Goal: Task Accomplishment & Management: Manage account settings

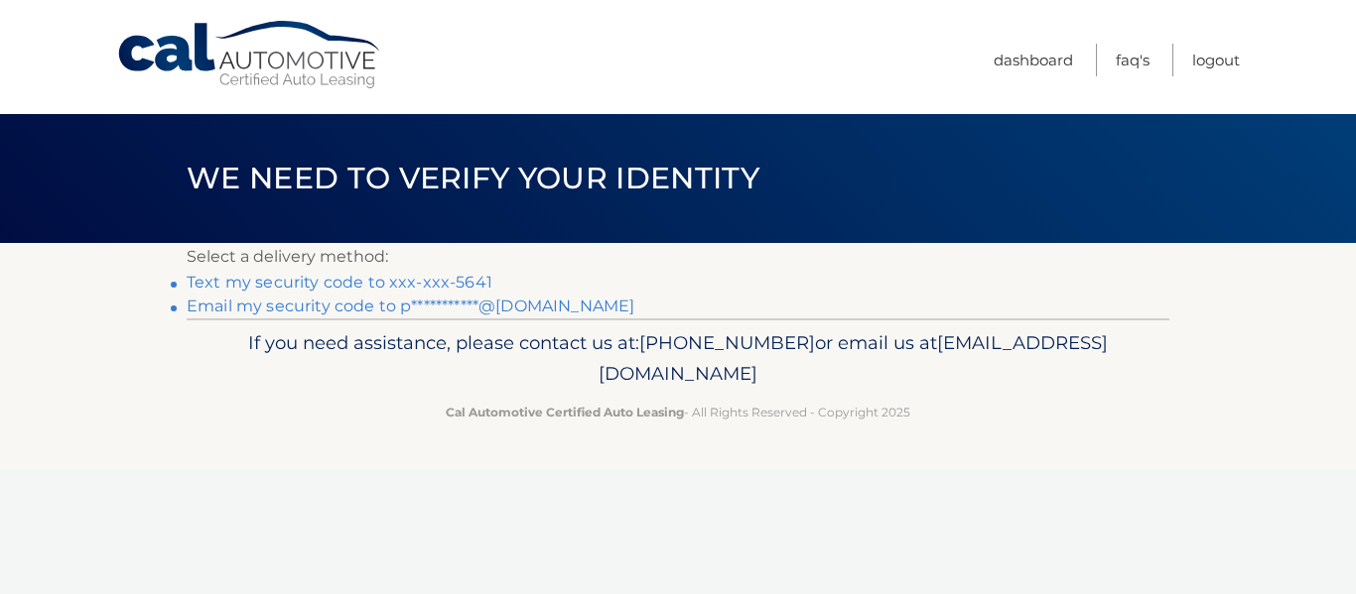
click at [413, 288] on link "Text my security code to xxx-xxx-5641" at bounding box center [340, 282] width 306 height 19
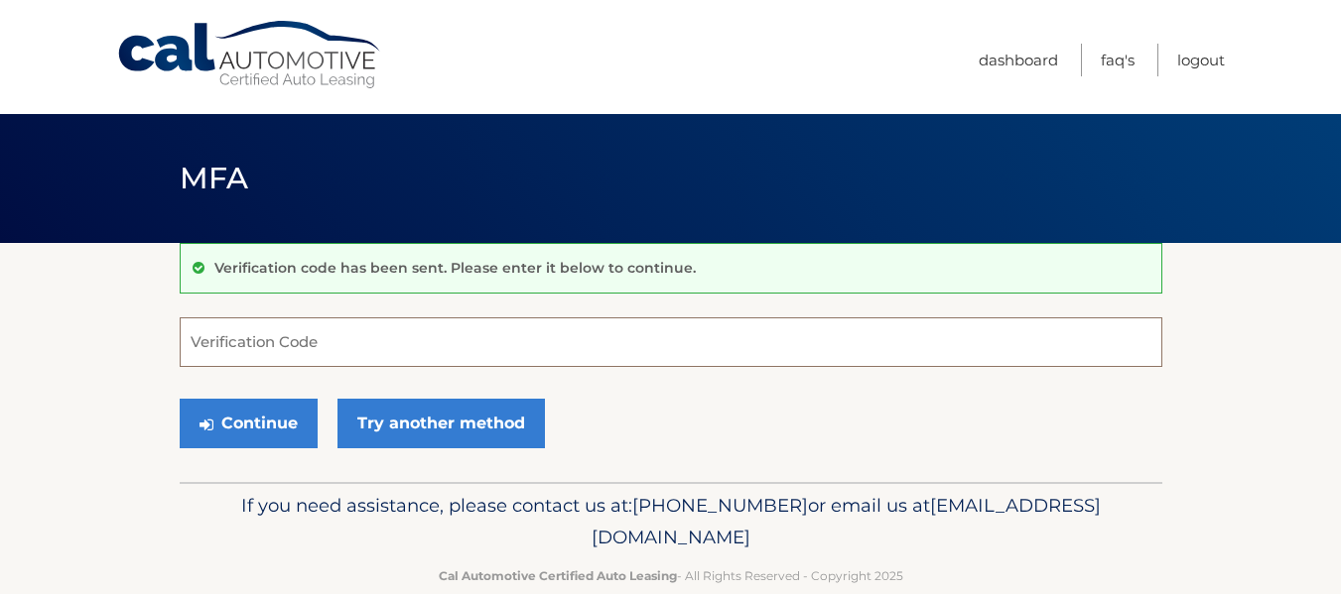
click at [310, 347] on input "Verification Code" at bounding box center [671, 343] width 983 height 50
type input "389410"
click at [180, 399] on button "Continue" at bounding box center [249, 424] width 138 height 50
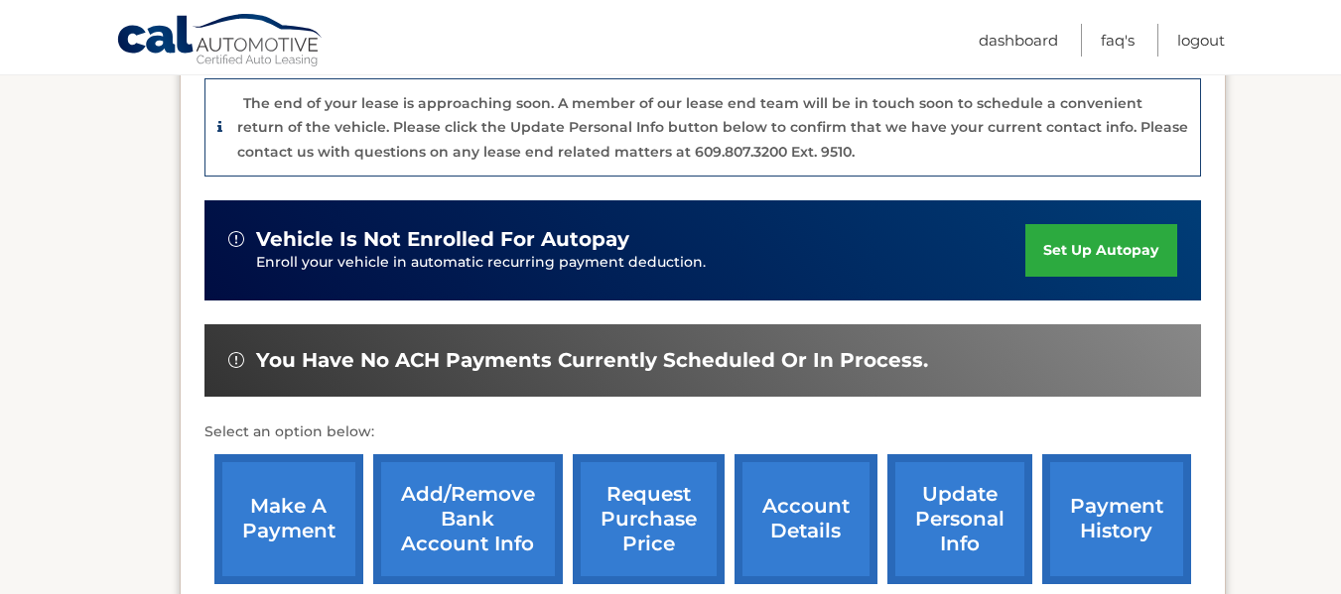
scroll to position [595, 0]
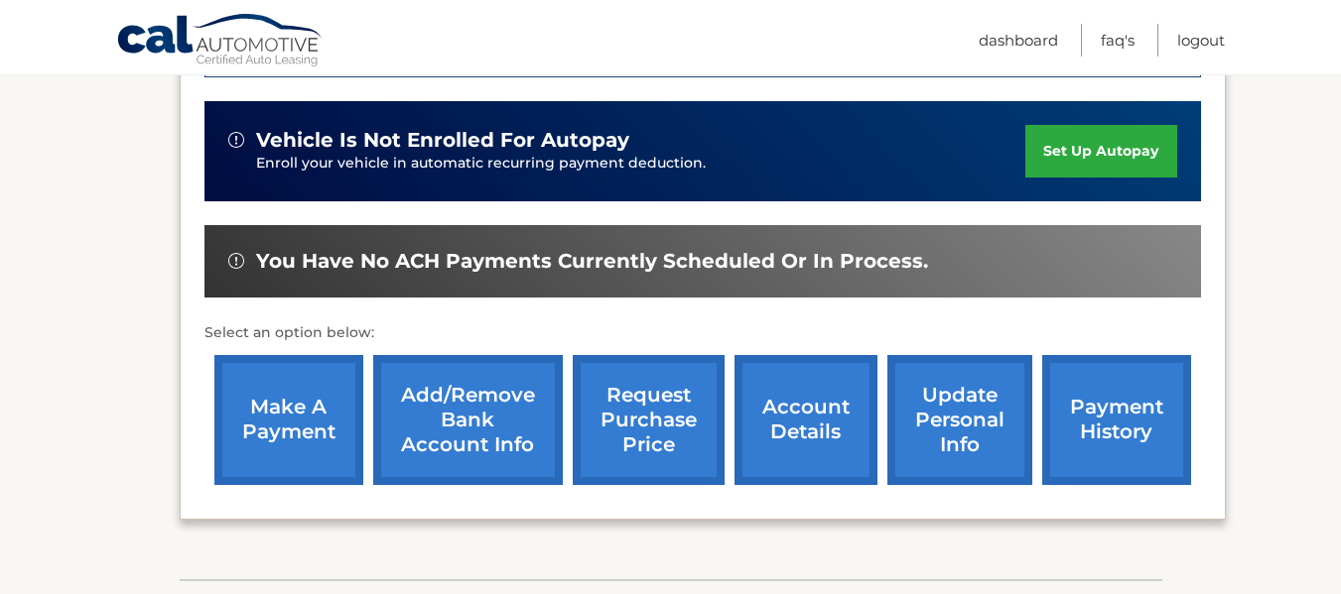
click at [807, 406] on link "account details" at bounding box center [805, 420] width 143 height 130
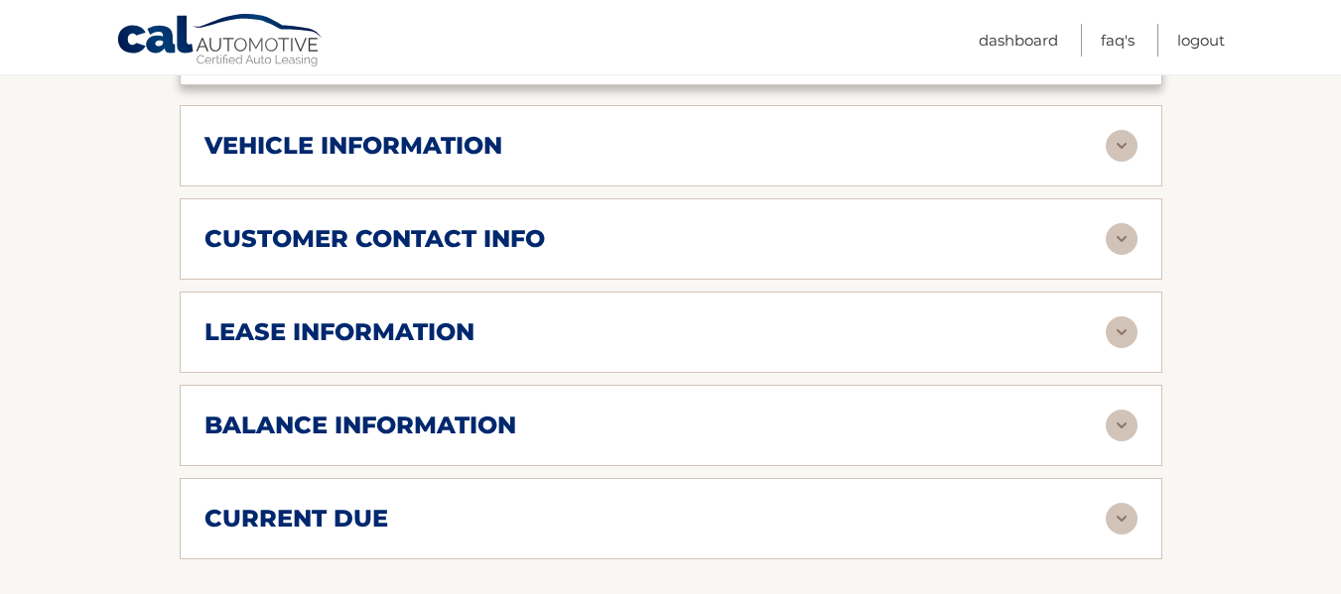
scroll to position [992, 0]
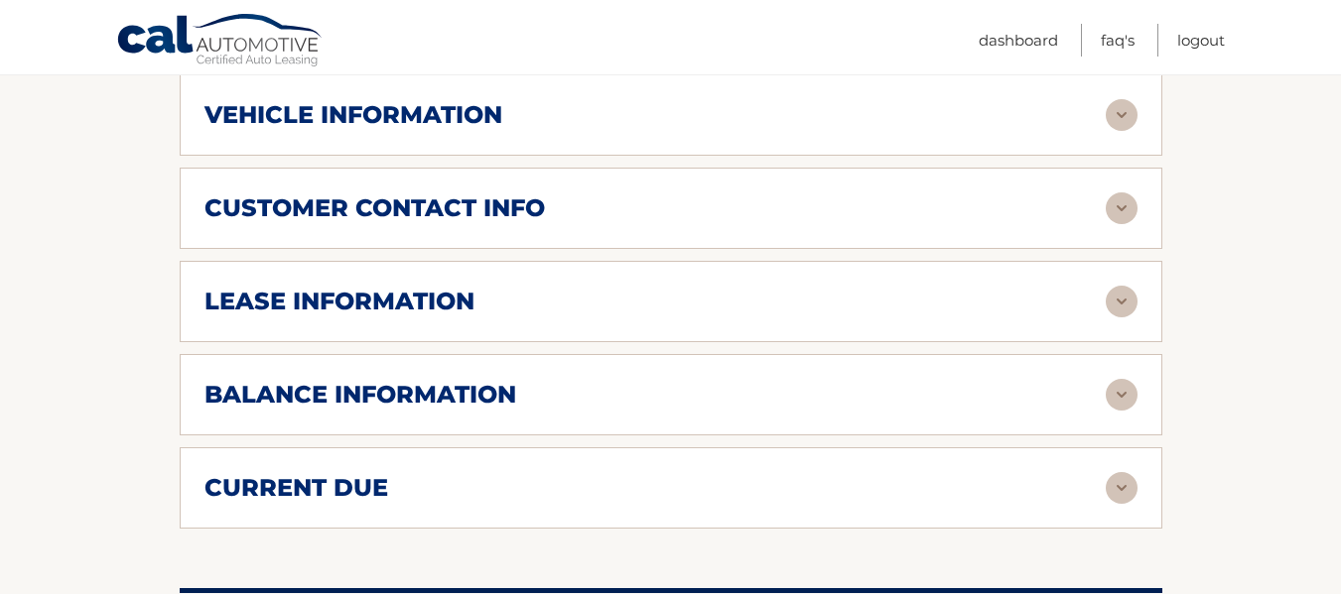
click at [1125, 379] on img at bounding box center [1122, 395] width 32 height 32
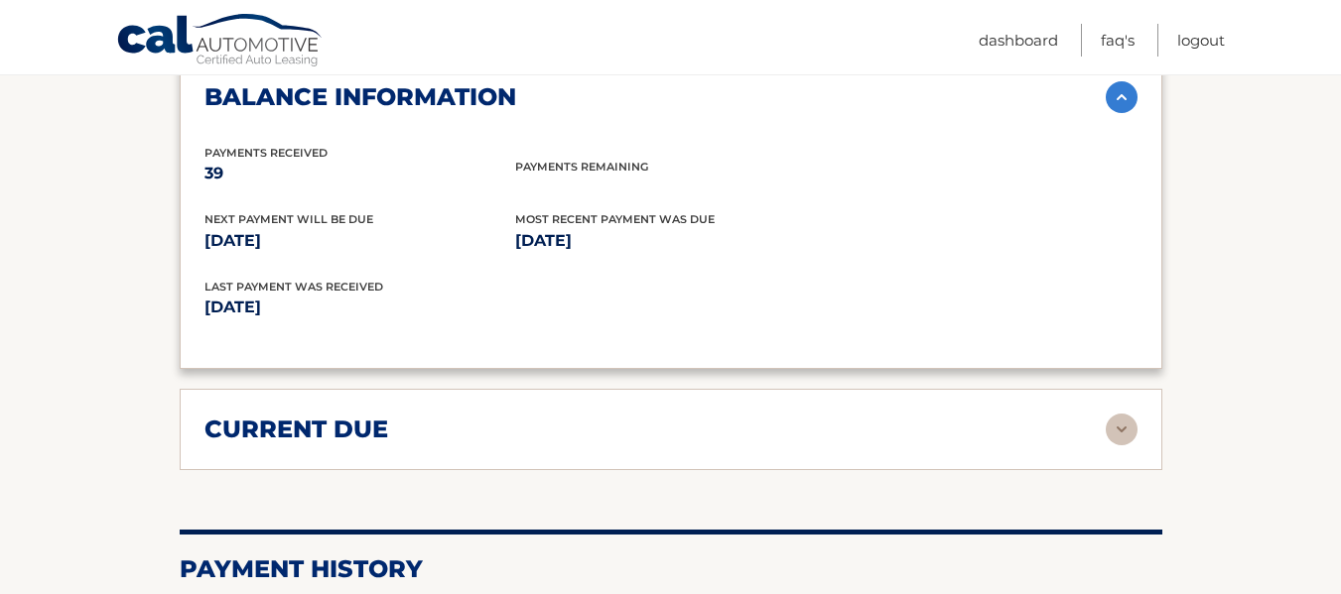
scroll to position [1389, 0]
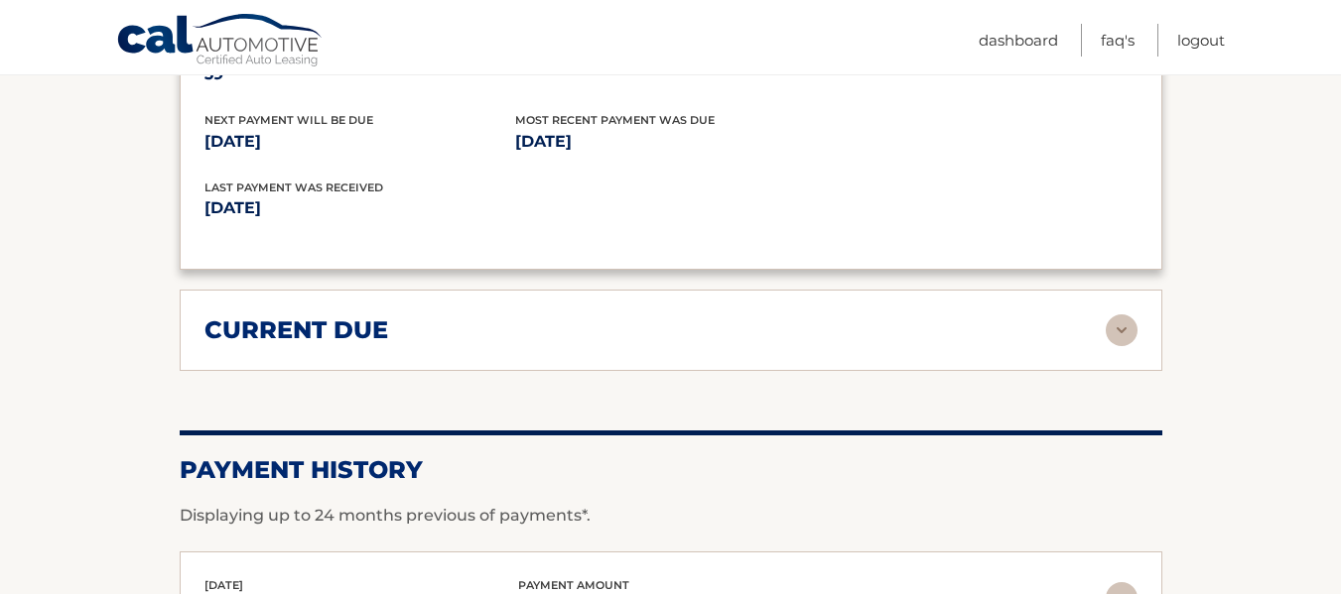
click at [1119, 315] on img at bounding box center [1122, 331] width 32 height 32
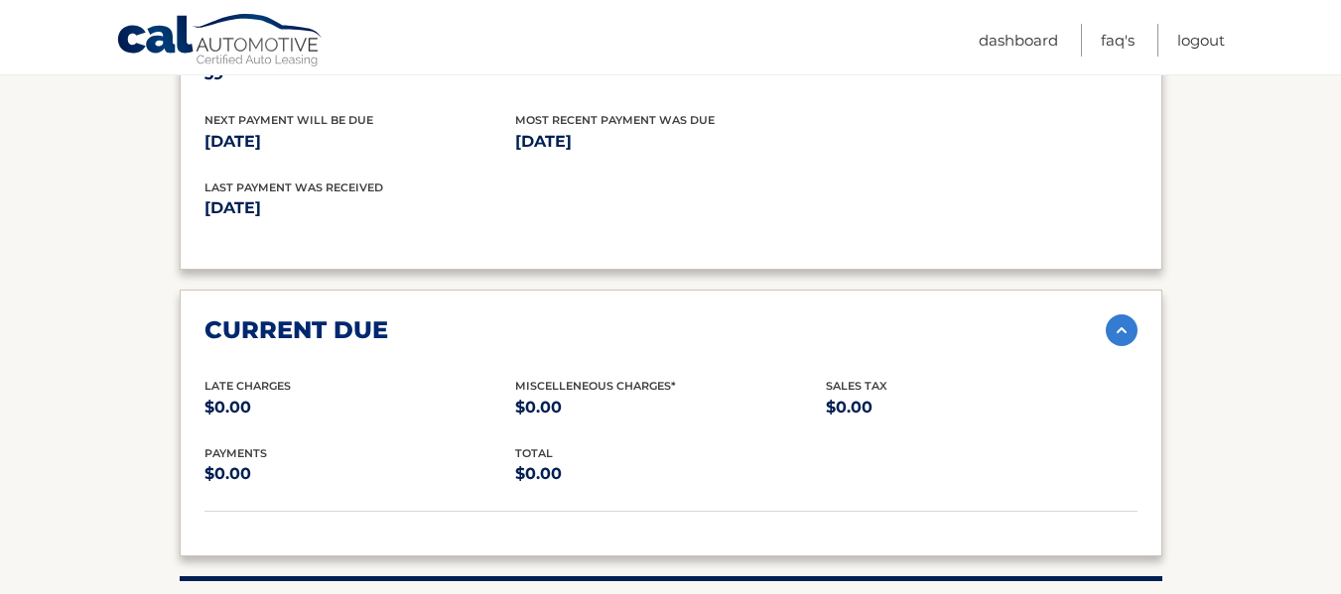
click at [1119, 315] on img at bounding box center [1122, 331] width 32 height 32
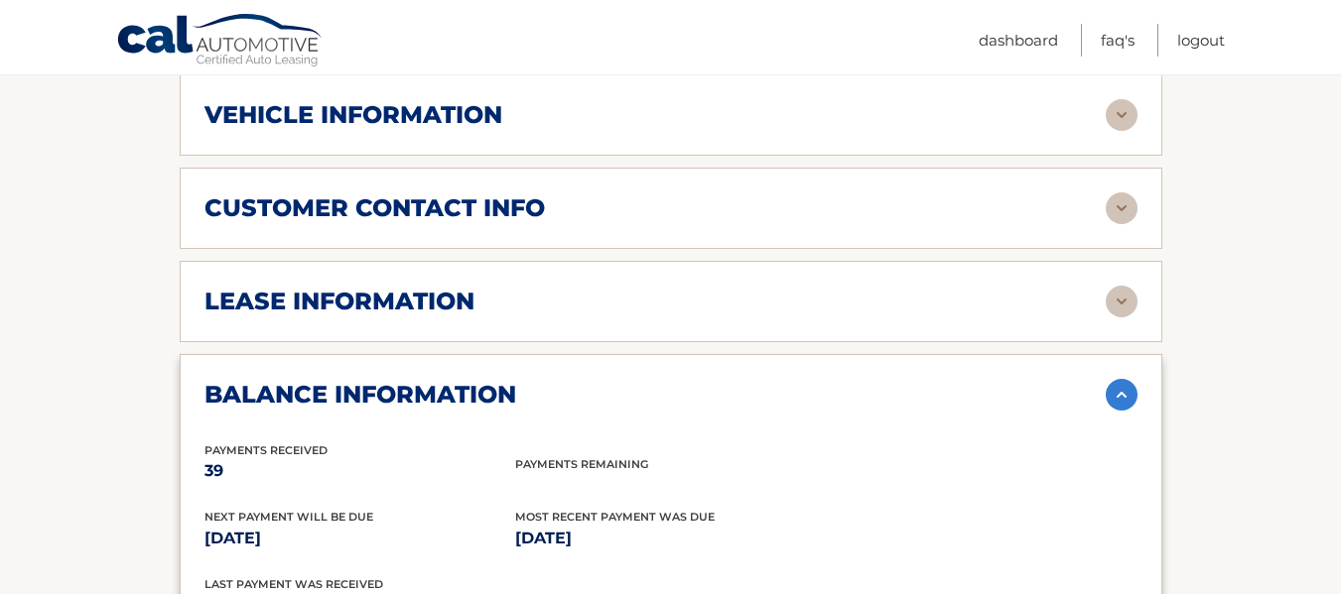
scroll to position [595, 0]
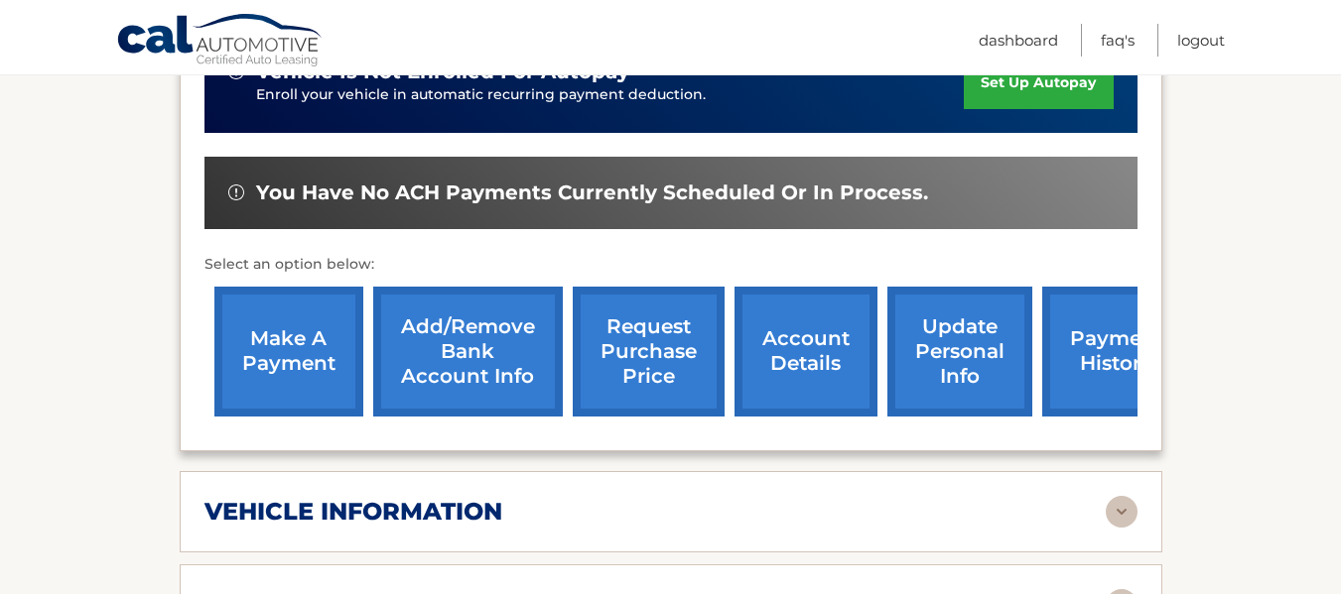
click at [483, 325] on link "Add/Remove bank account info" at bounding box center [468, 352] width 190 height 130
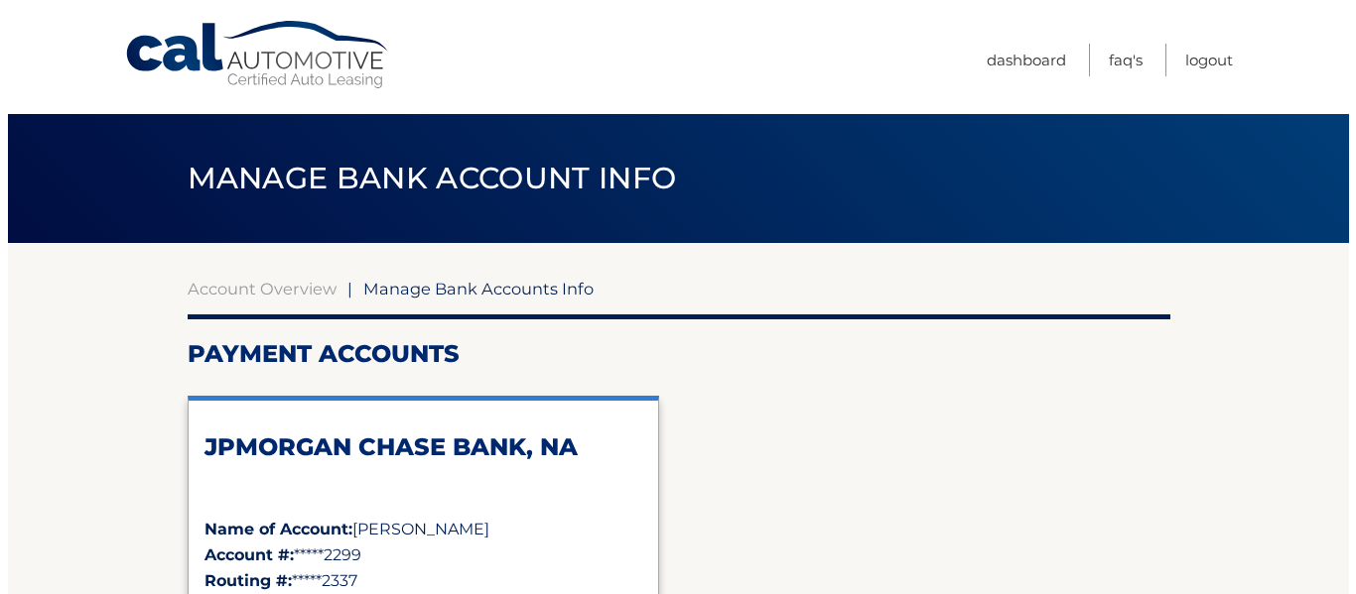
scroll to position [198, 0]
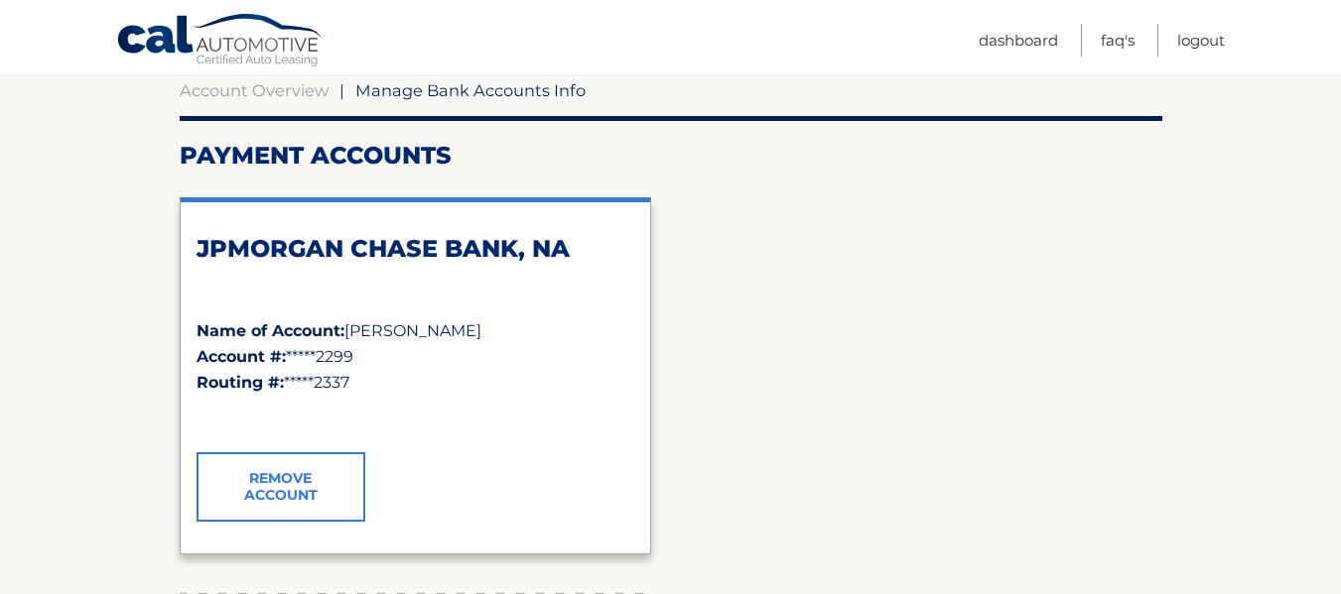
click at [313, 487] on link "Remove Account" at bounding box center [281, 487] width 169 height 69
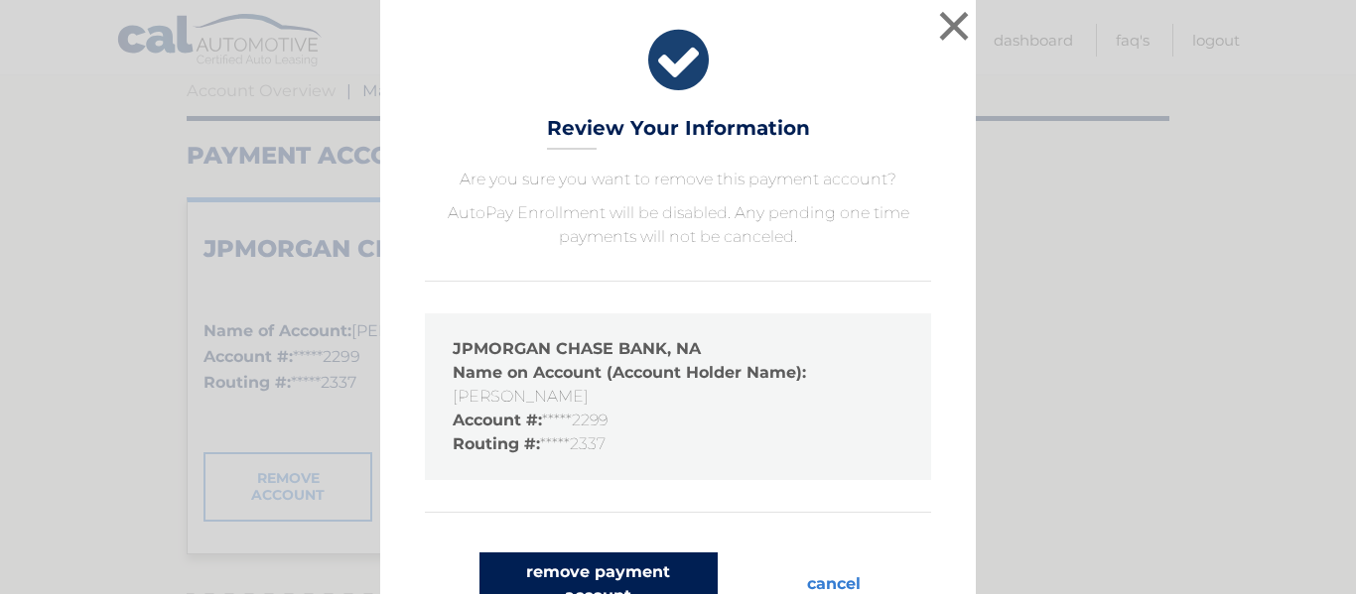
click at [604, 568] on button "remove payment account" at bounding box center [598, 585] width 238 height 64
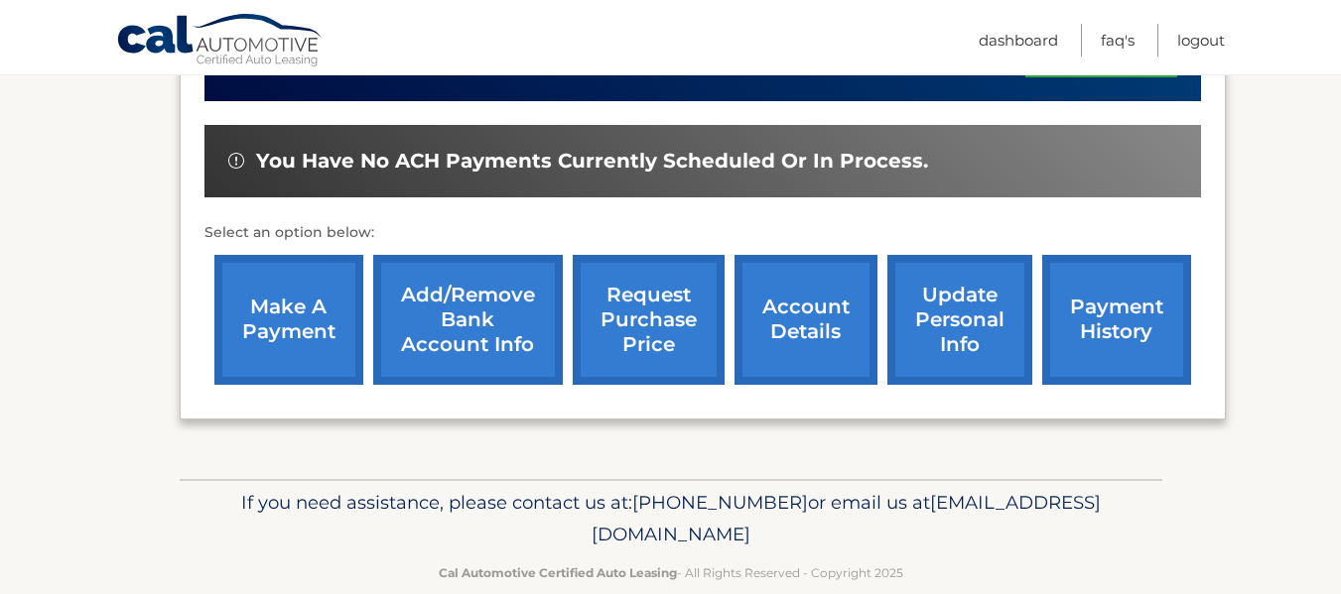
scroll to position [731, 0]
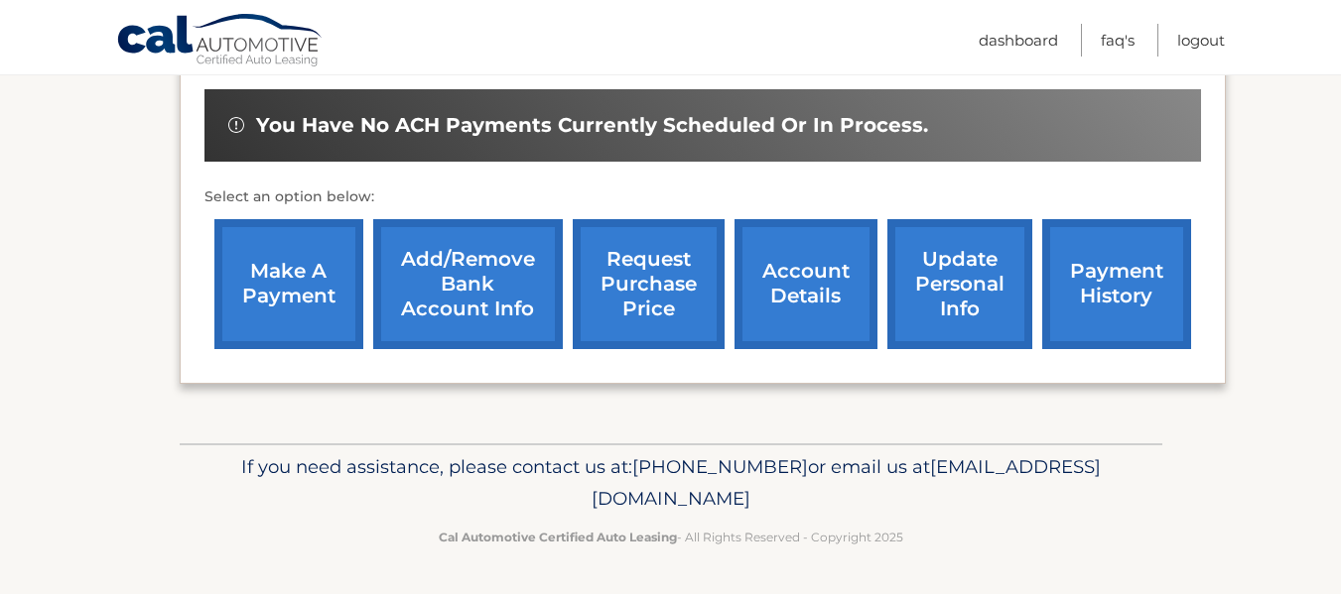
click at [493, 283] on link "Add/Remove bank account info" at bounding box center [468, 284] width 190 height 130
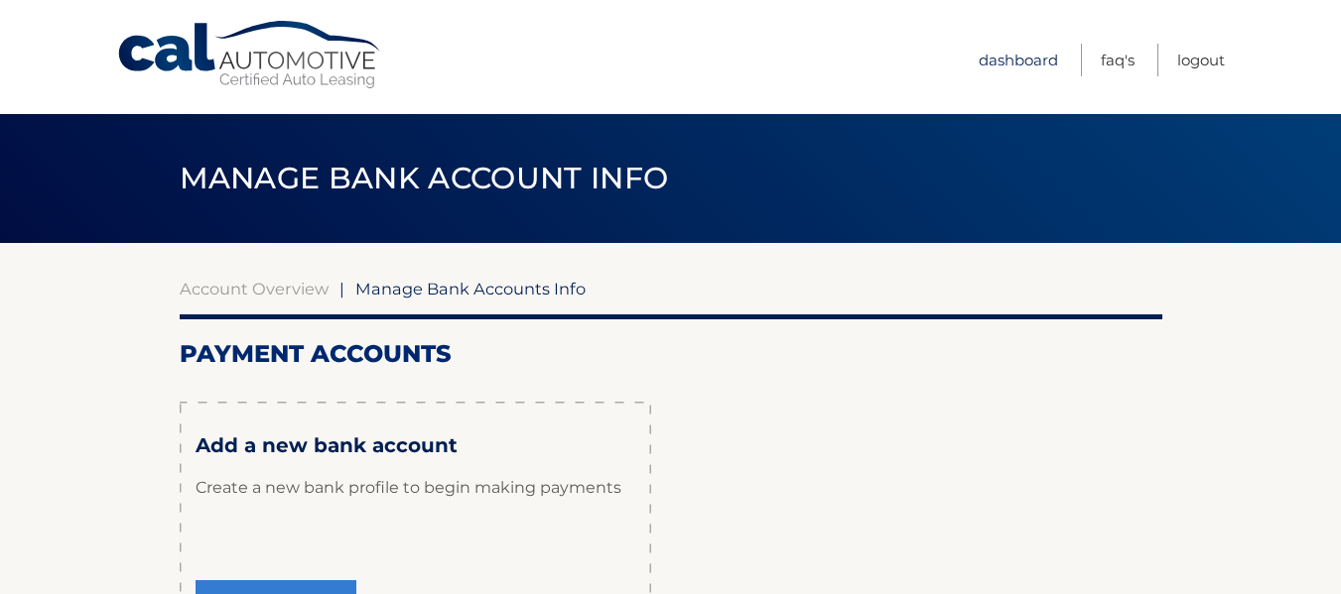
click at [1044, 62] on link "Dashboard" at bounding box center [1018, 60] width 79 height 33
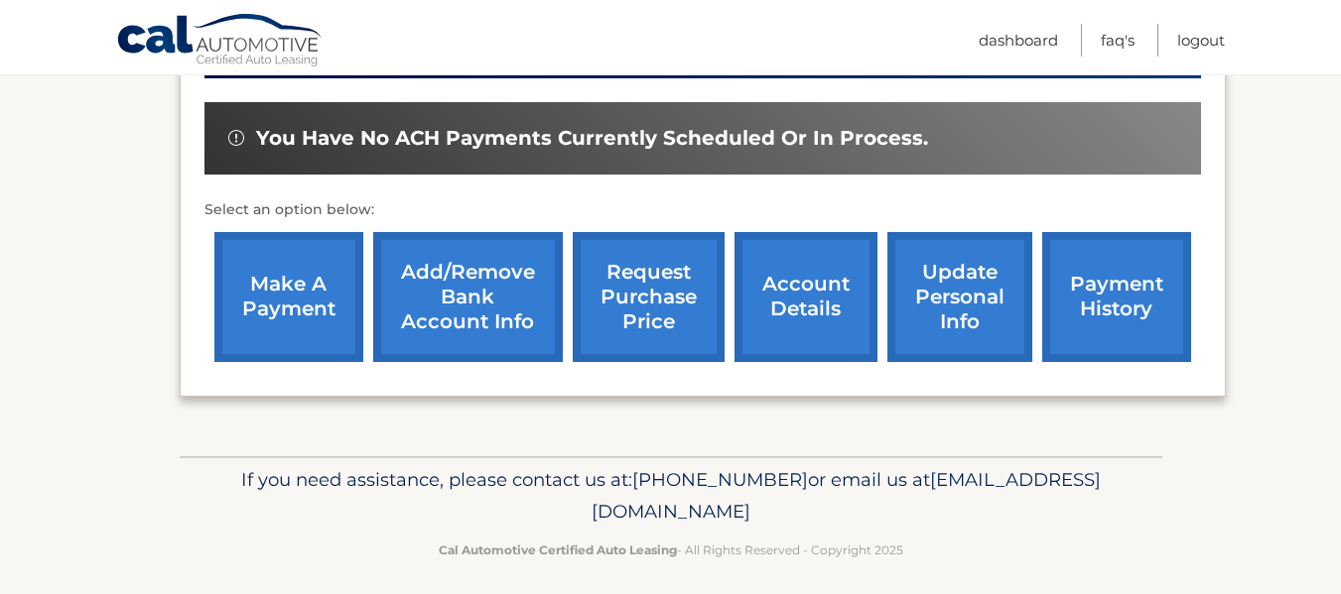
scroll to position [731, 0]
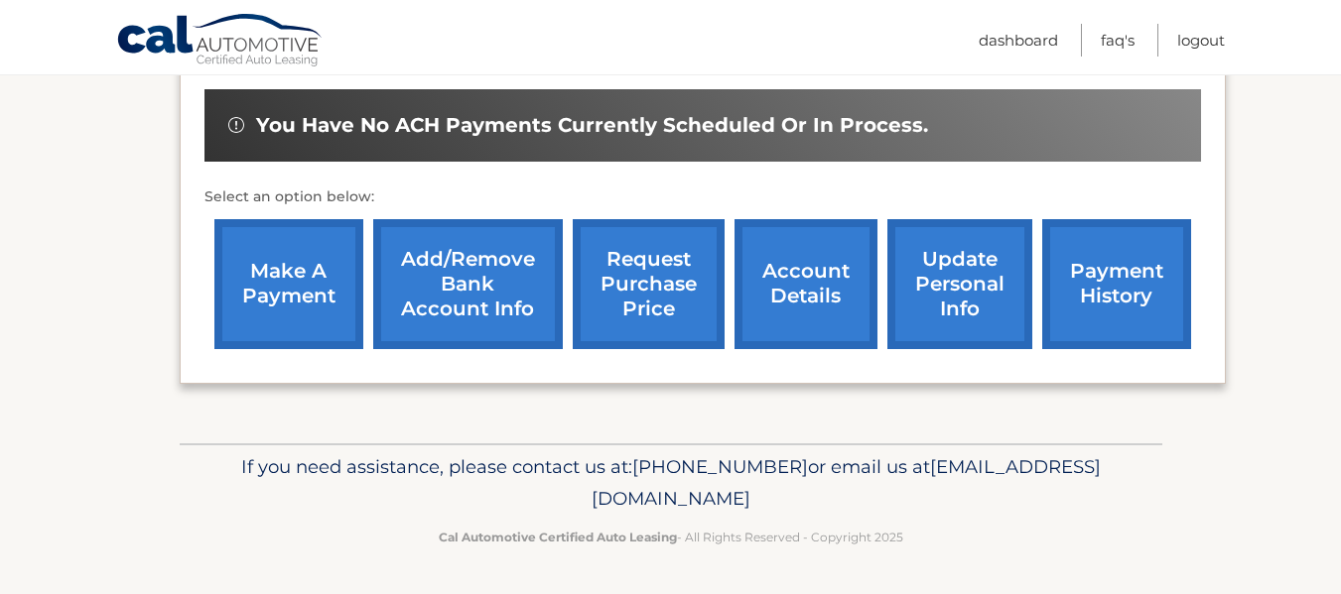
click at [823, 306] on link "account details" at bounding box center [805, 284] width 143 height 130
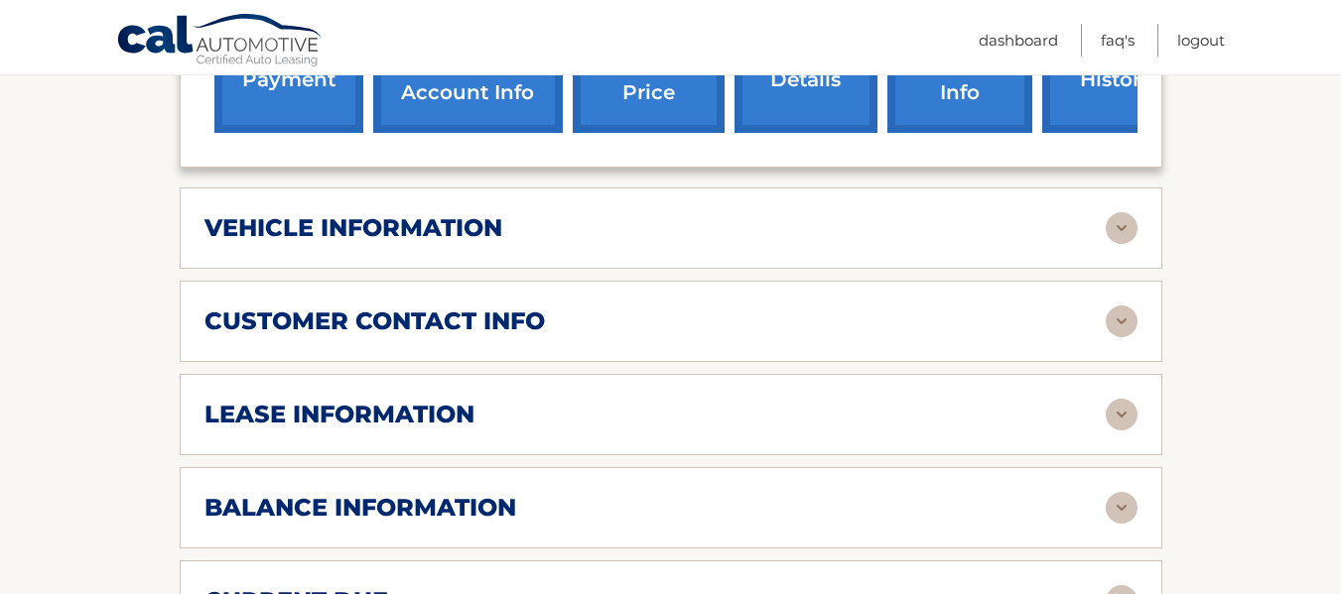
scroll to position [893, 0]
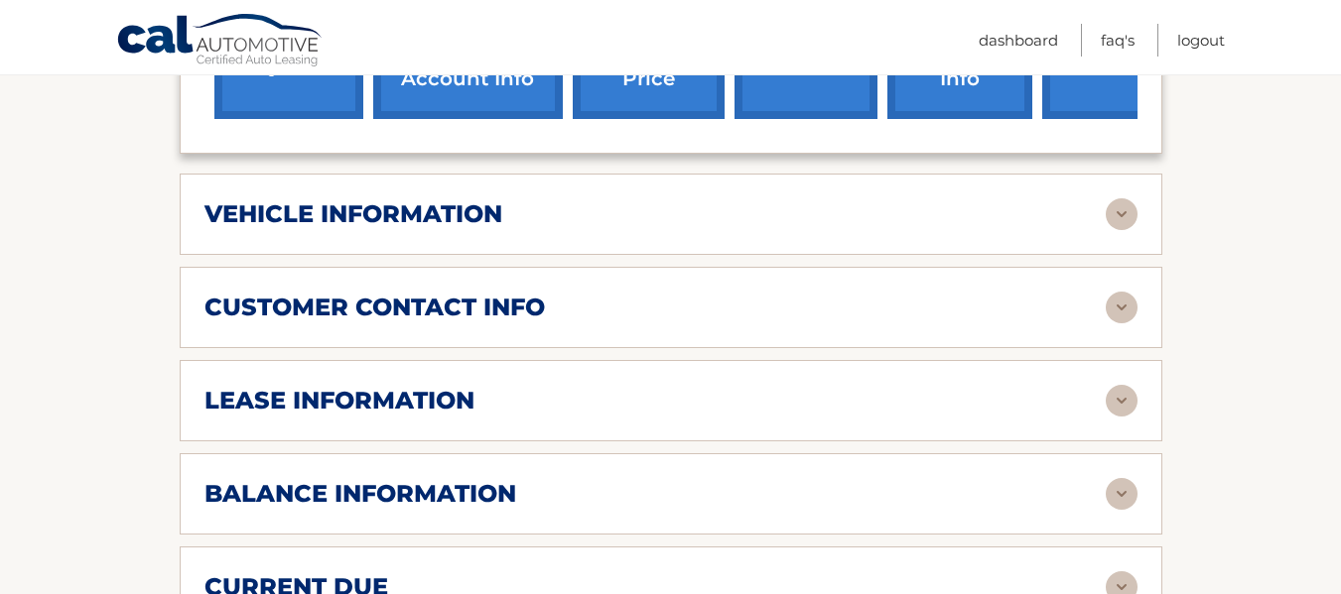
click at [1122, 198] on img at bounding box center [1122, 214] width 32 height 32
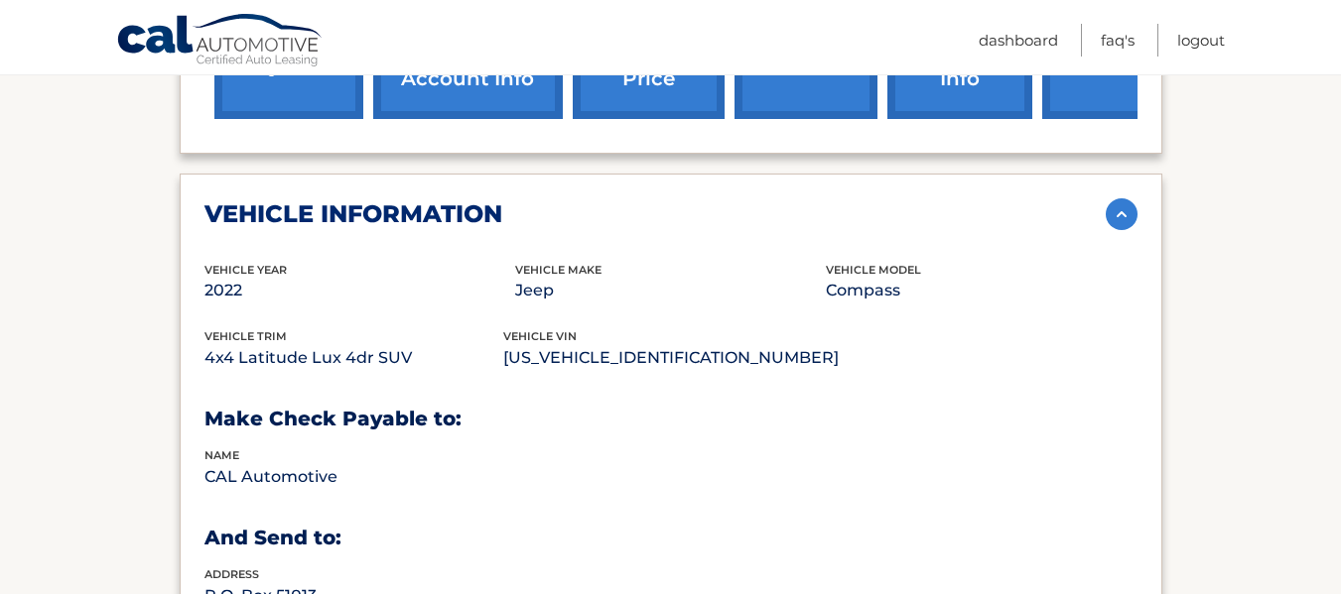
click at [1122, 198] on img at bounding box center [1122, 214] width 32 height 32
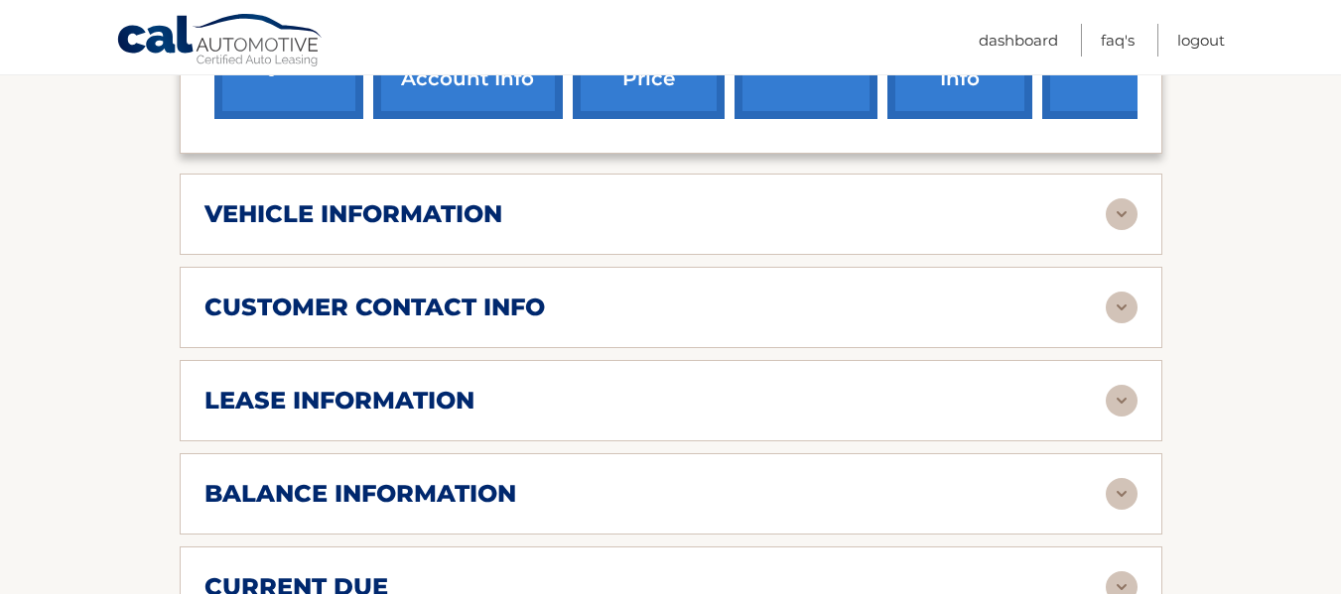
click at [1125, 292] on img at bounding box center [1122, 308] width 32 height 32
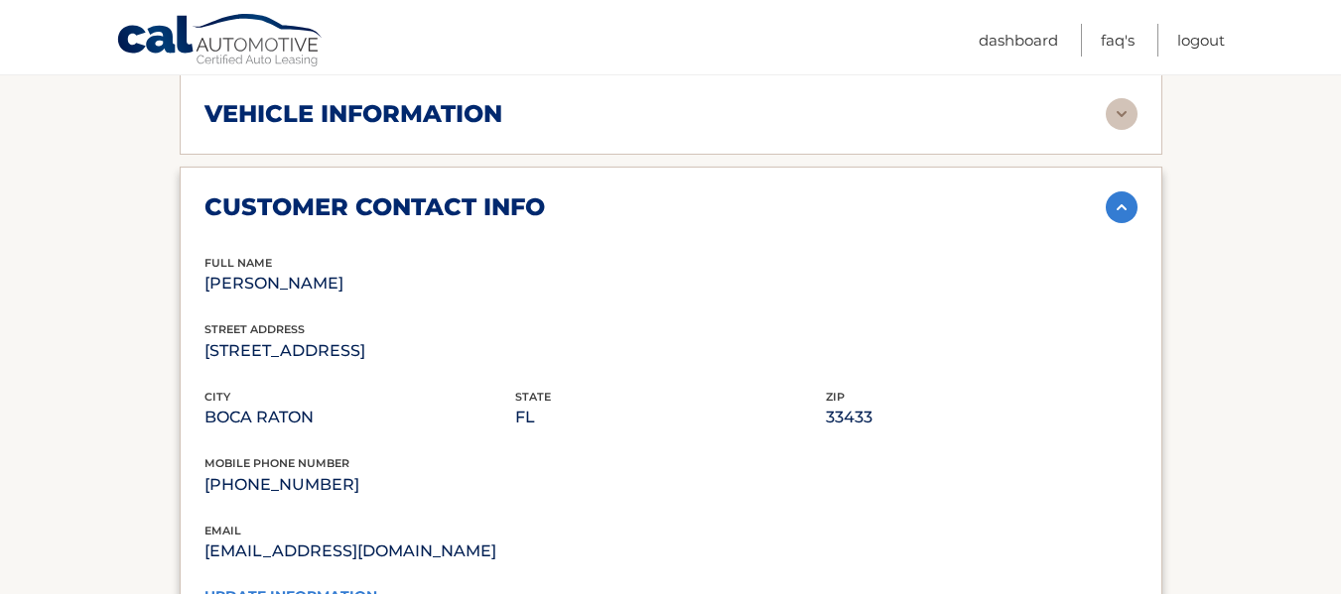
scroll to position [992, 0]
click at [1125, 193] on img at bounding box center [1122, 209] width 32 height 32
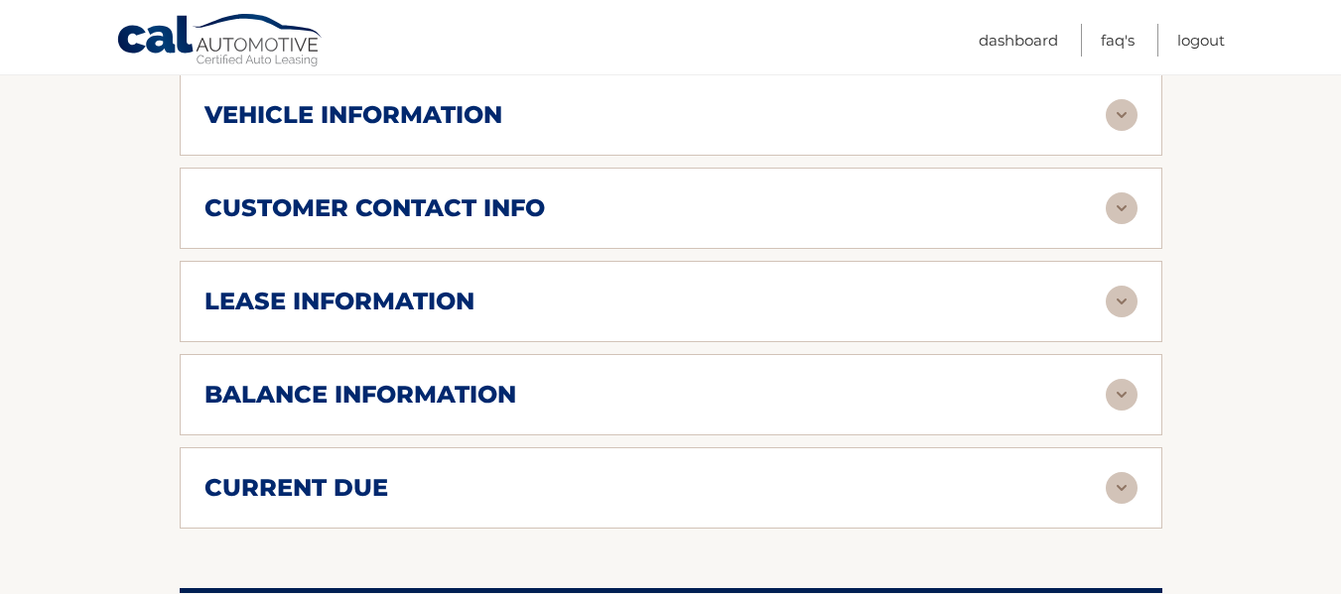
scroll to position [1092, 0]
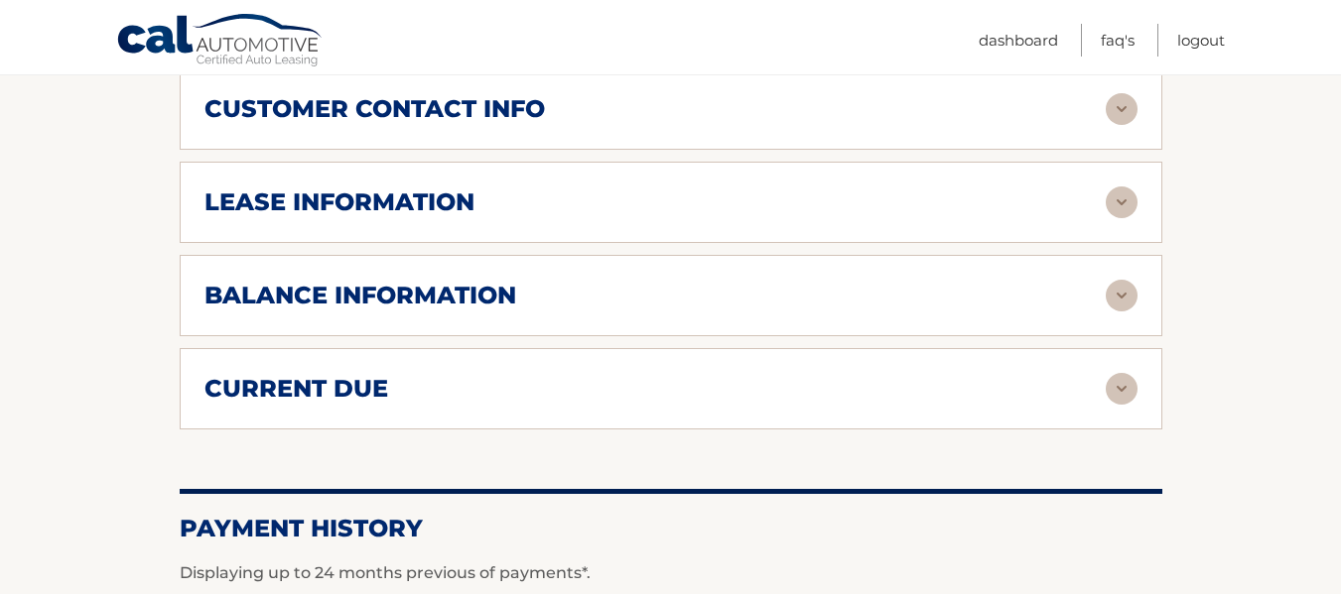
click at [1121, 187] on img at bounding box center [1122, 203] width 32 height 32
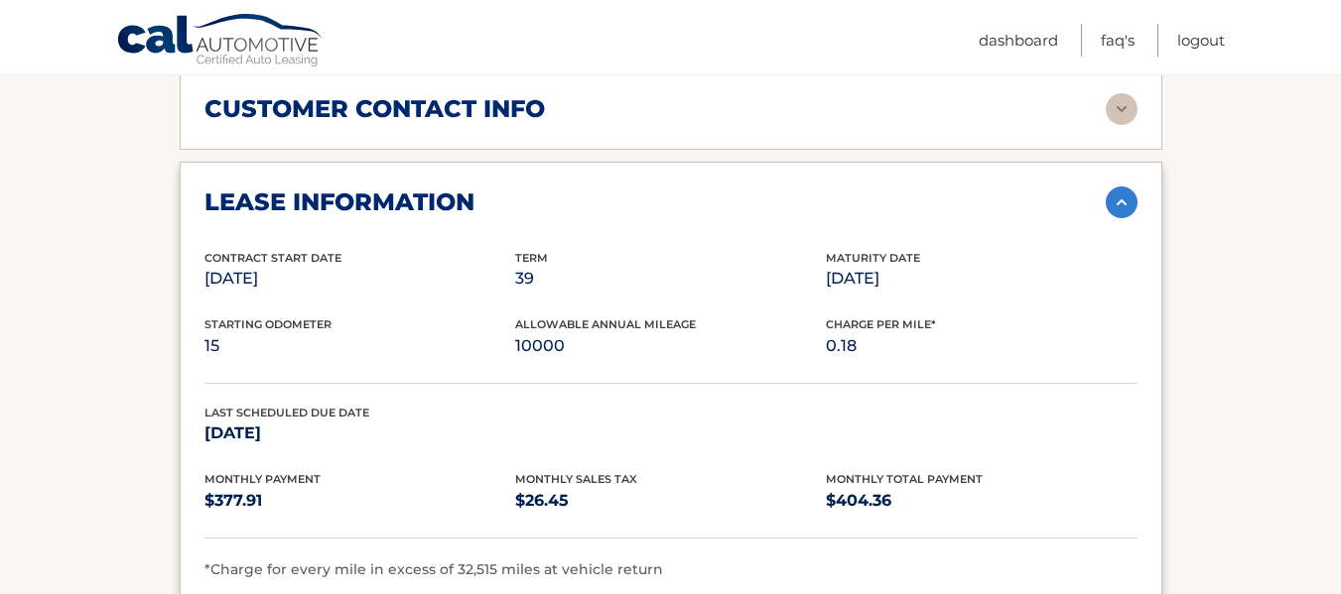
click at [1120, 187] on img at bounding box center [1122, 203] width 32 height 32
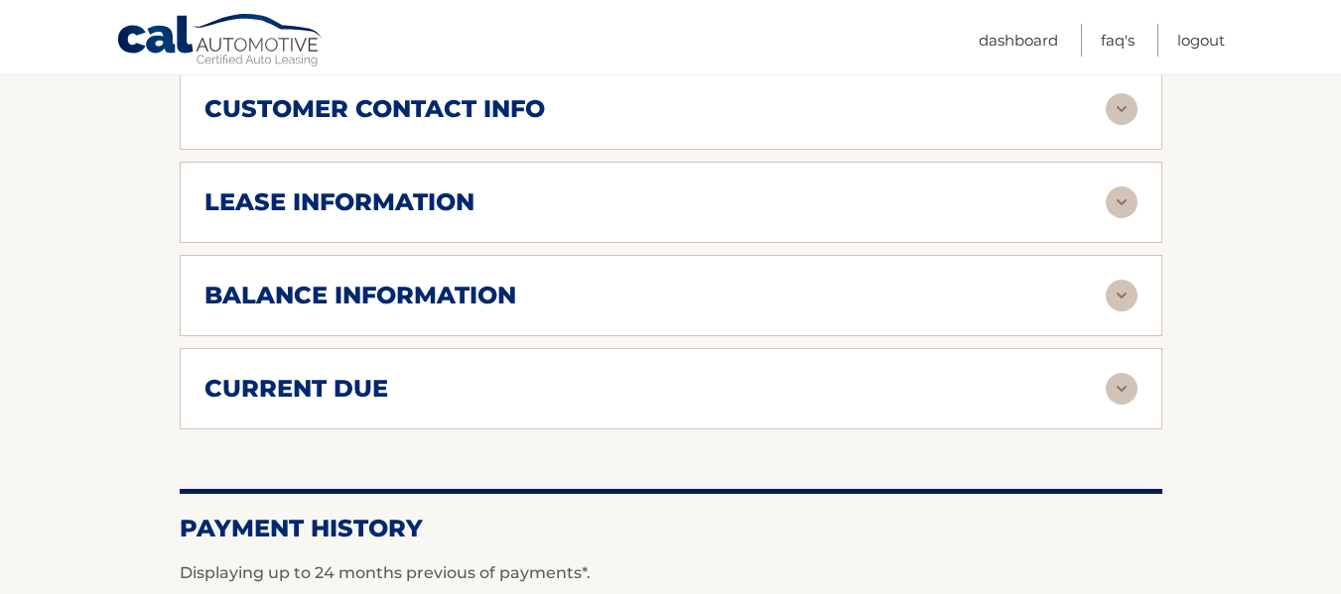
click at [1119, 280] on img at bounding box center [1122, 296] width 32 height 32
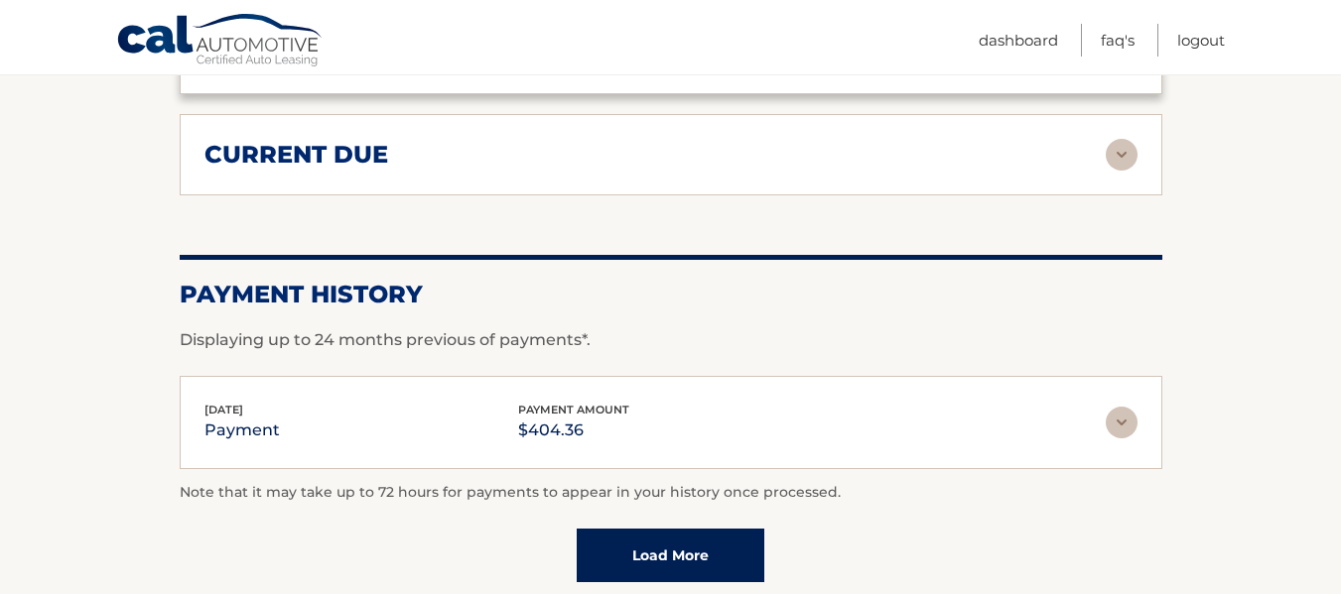
scroll to position [1588, 0]
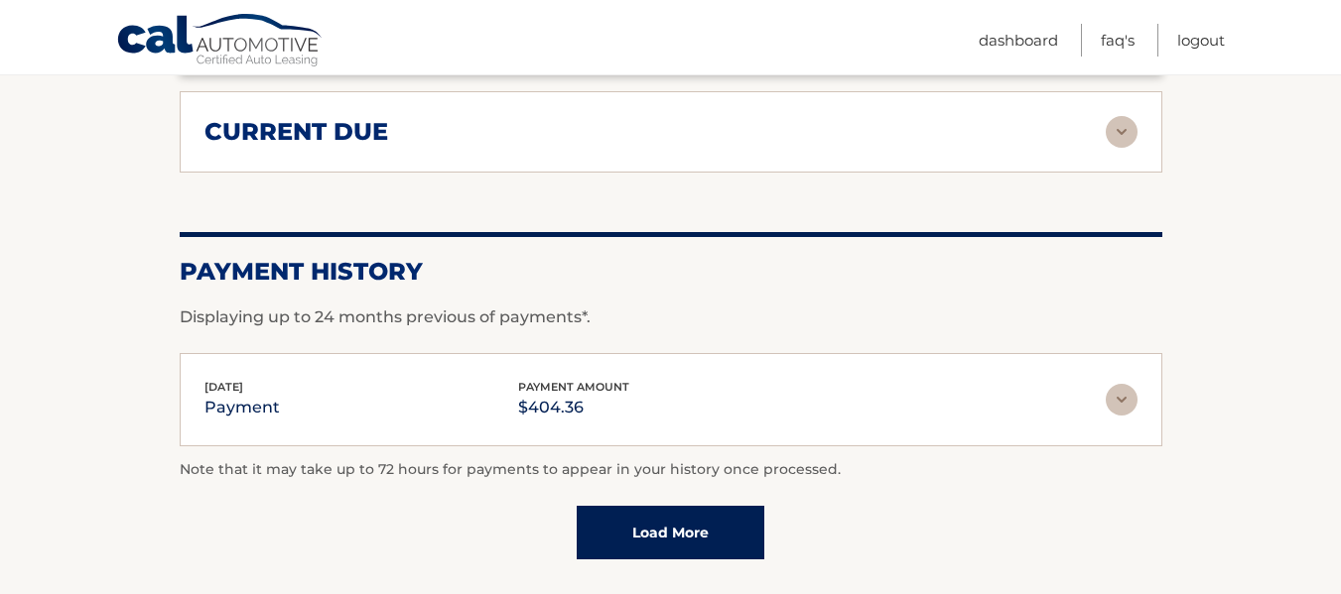
click at [1124, 116] on img at bounding box center [1122, 132] width 32 height 32
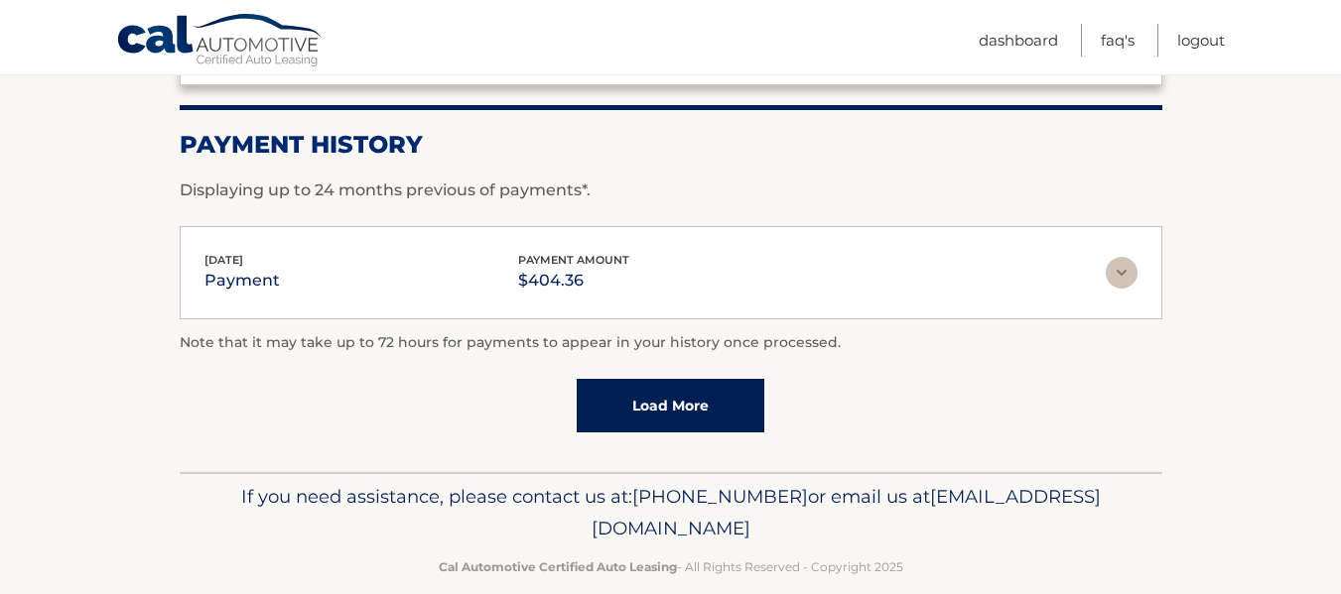
scroll to position [1862, 0]
click at [1133, 256] on img at bounding box center [1122, 272] width 32 height 32
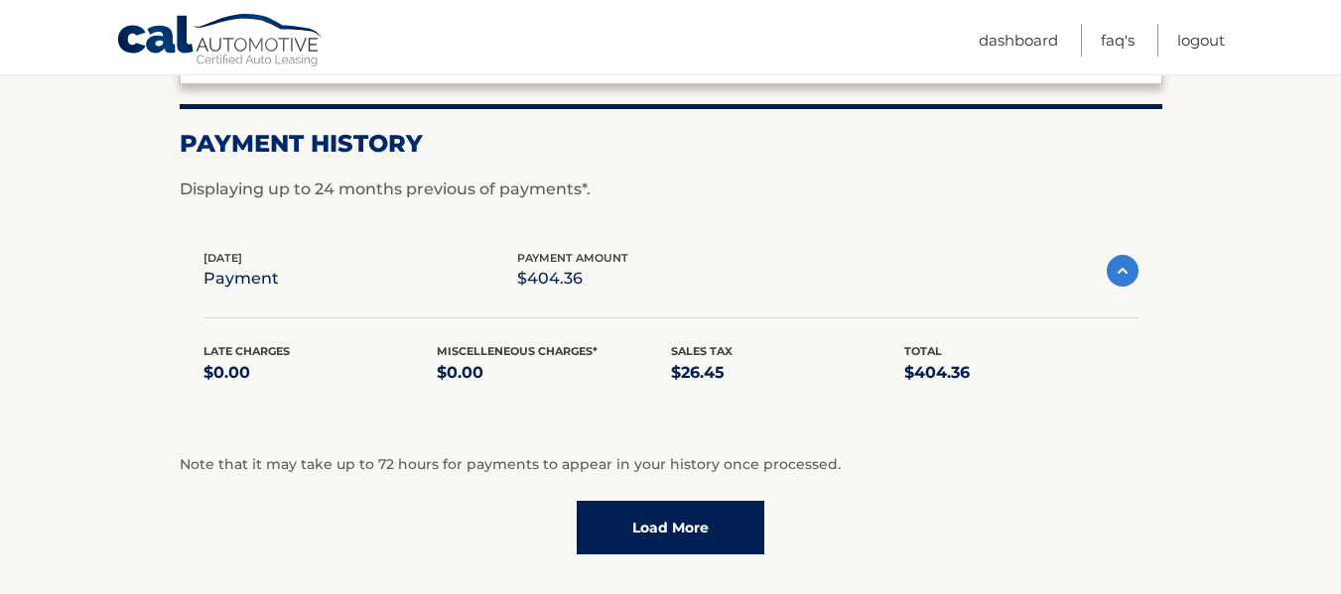
click at [1133, 255] on img at bounding box center [1123, 271] width 32 height 32
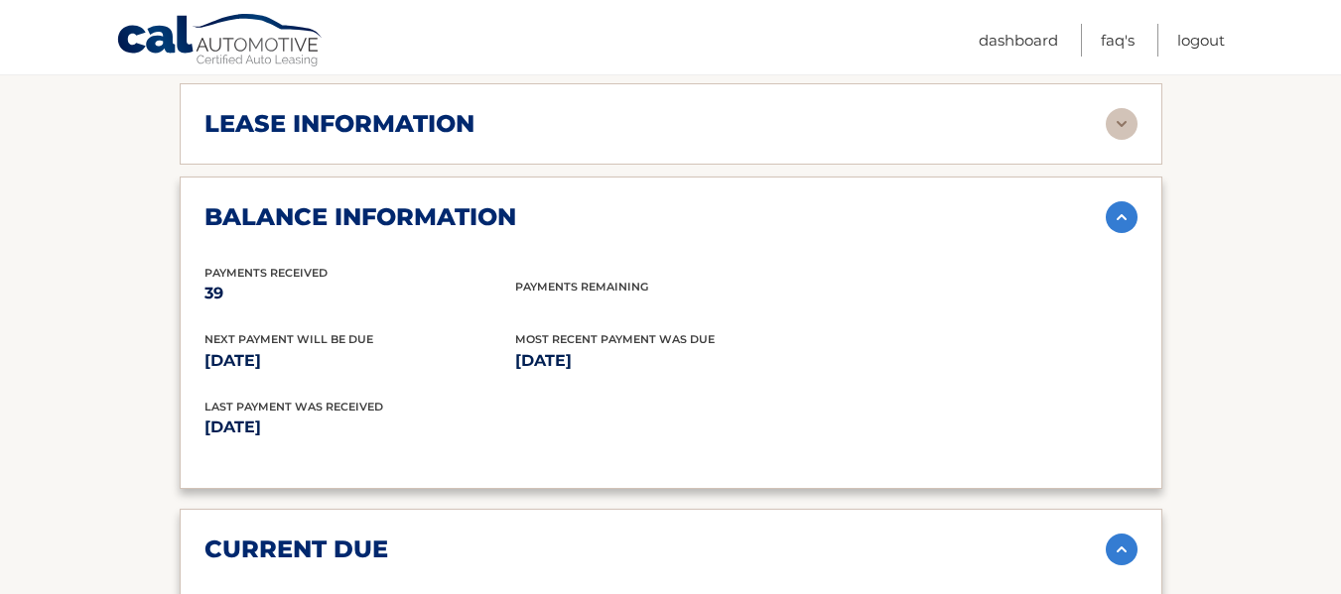
scroll to position [969, 0]
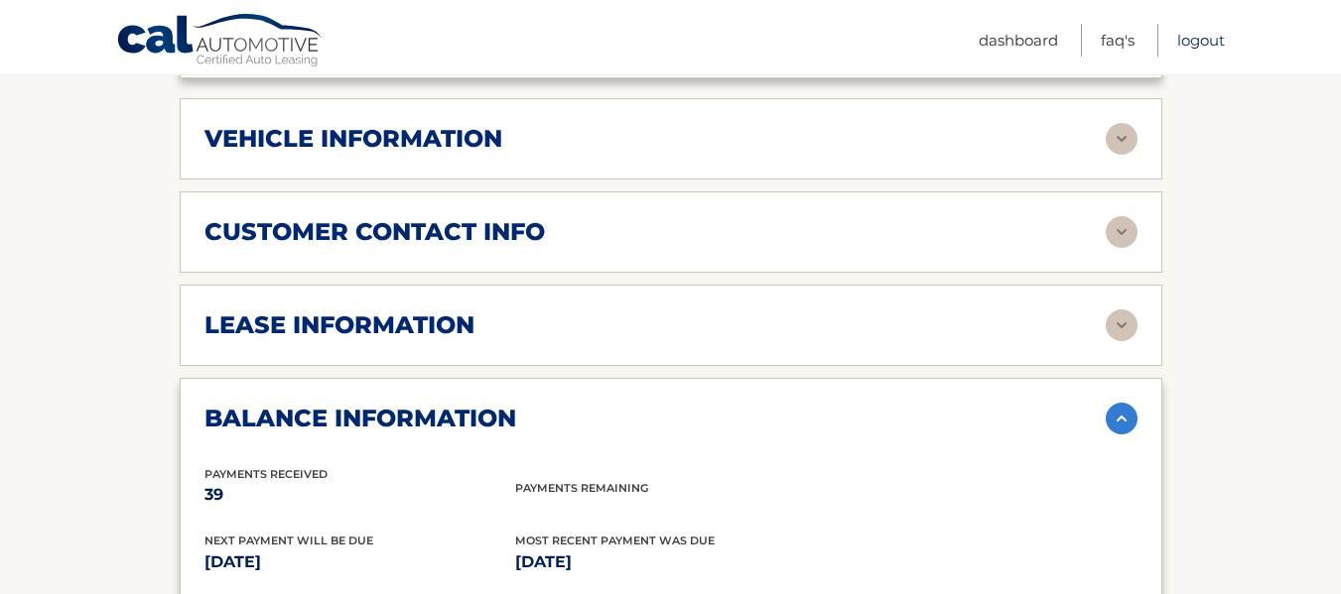
click at [1196, 47] on link "Logout" at bounding box center [1201, 40] width 48 height 33
